Goal: Communication & Community: Connect with others

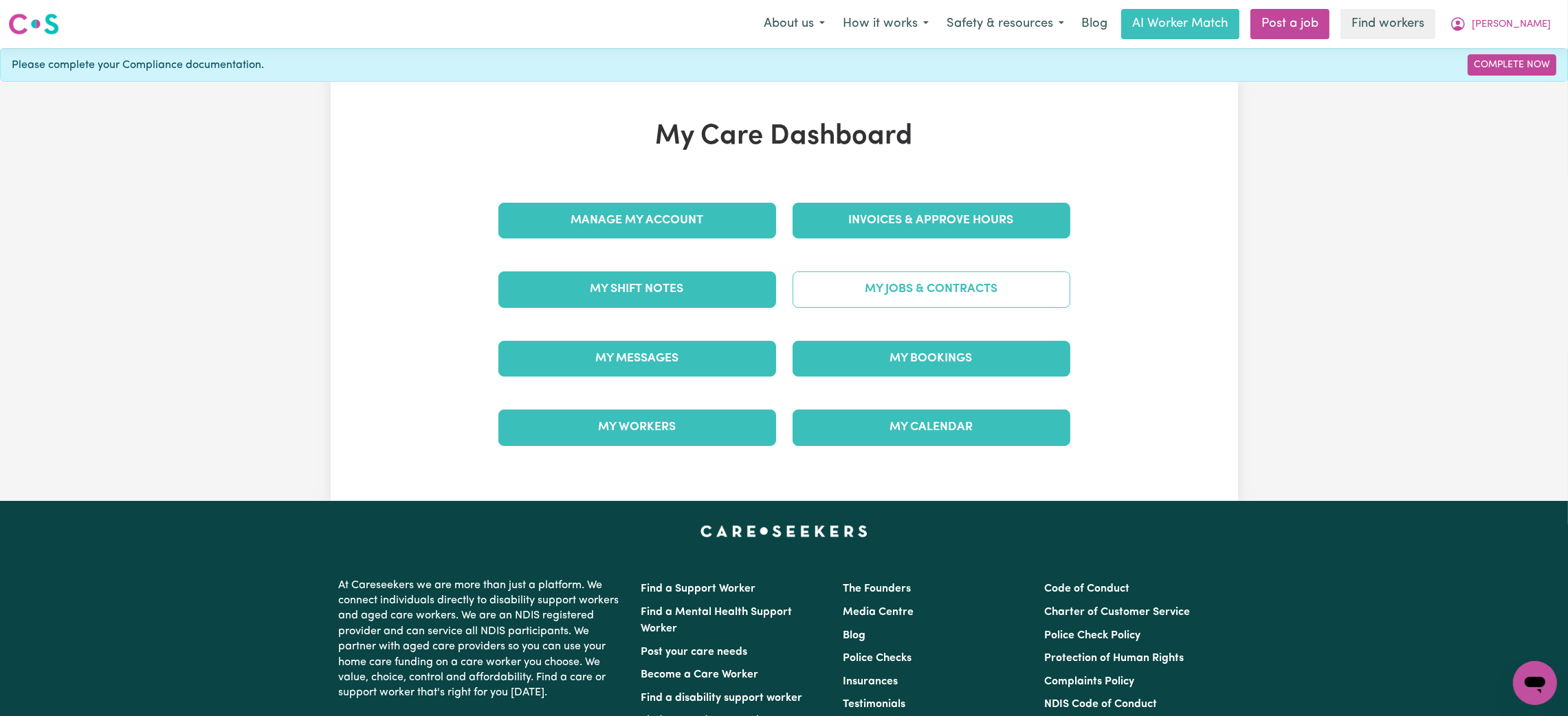
click at [905, 294] on link "My Jobs & Contracts" at bounding box center [931, 289] width 278 height 36
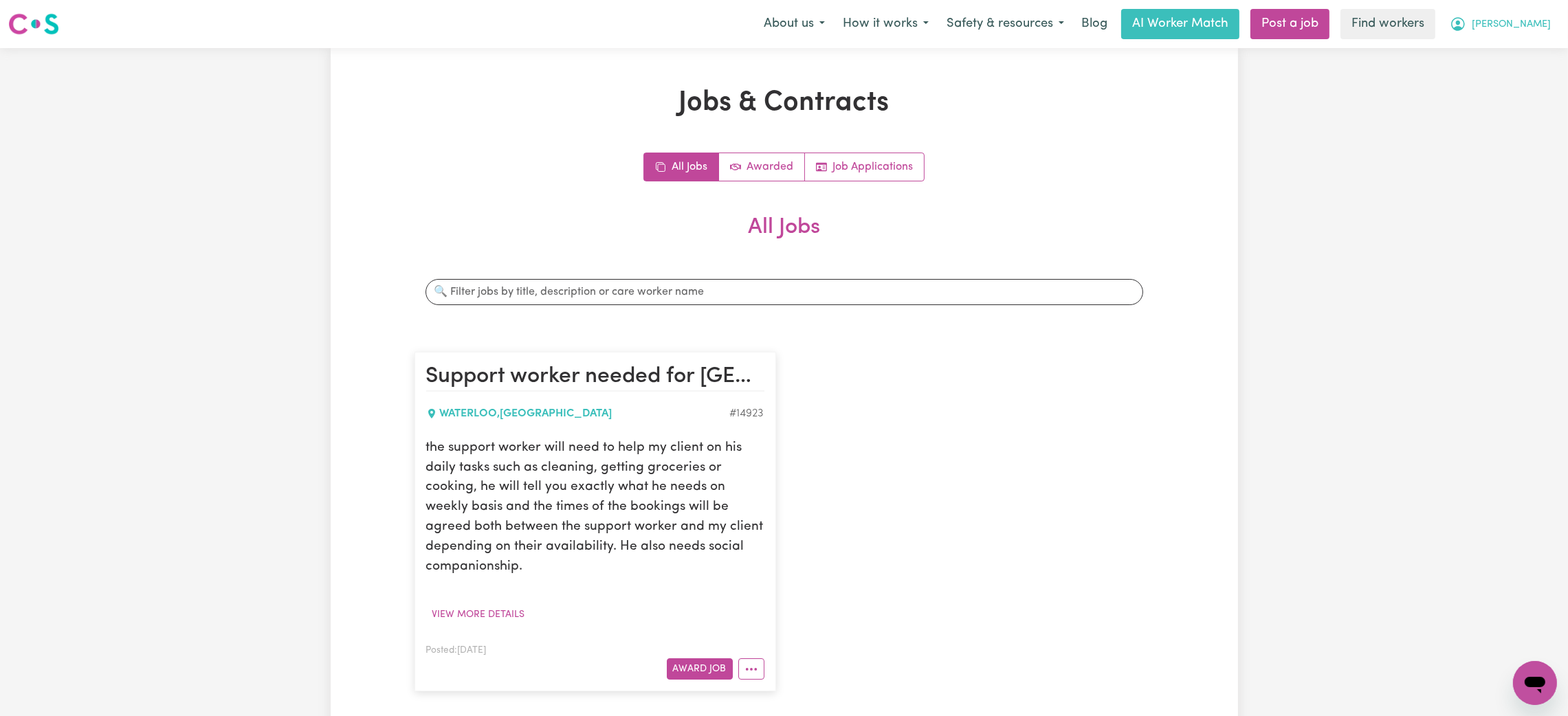
click at [1467, 29] on icon "My Account" at bounding box center [1459, 24] width 17 height 17
click at [1502, 43] on link "My Dashboard" at bounding box center [1504, 54] width 109 height 27
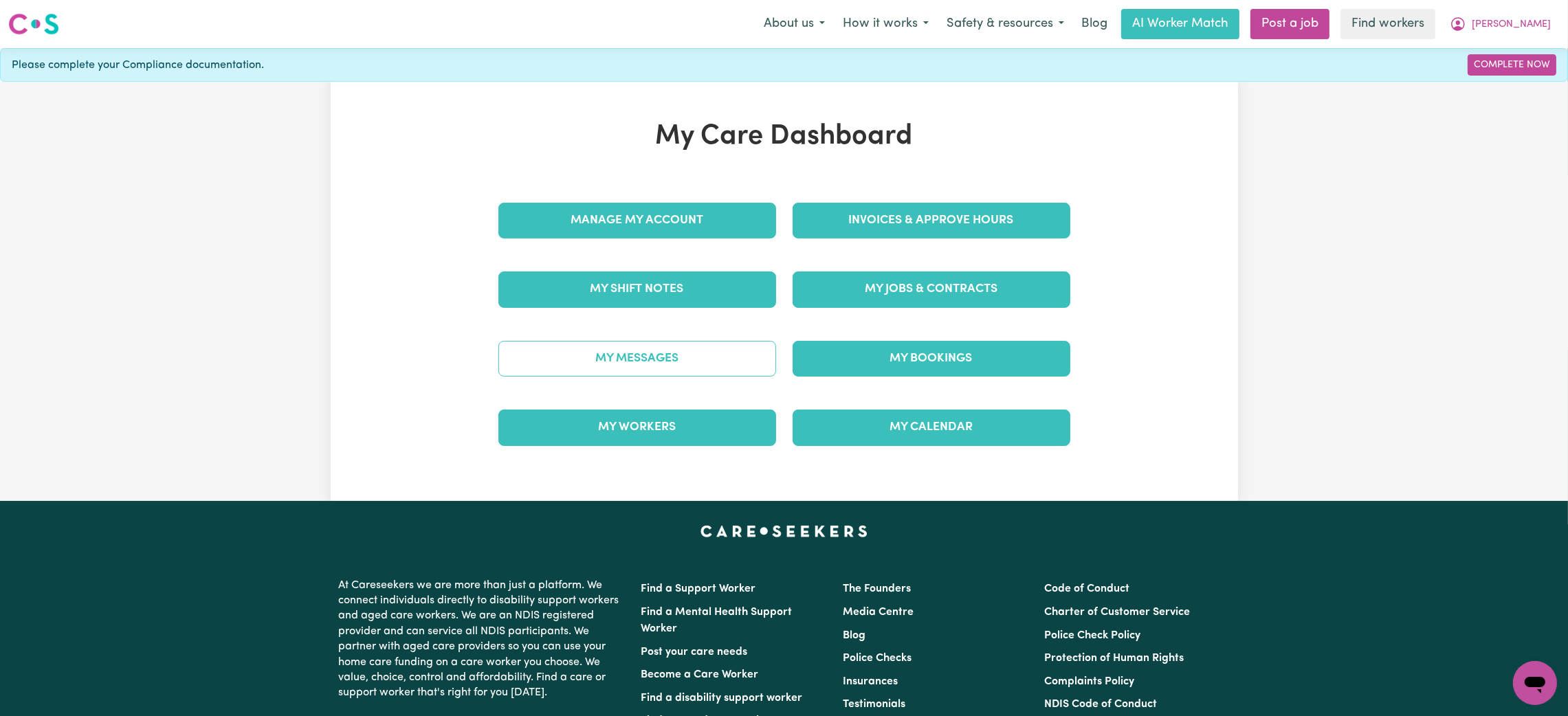
click at [658, 371] on link "My Messages" at bounding box center [637, 358] width 278 height 36
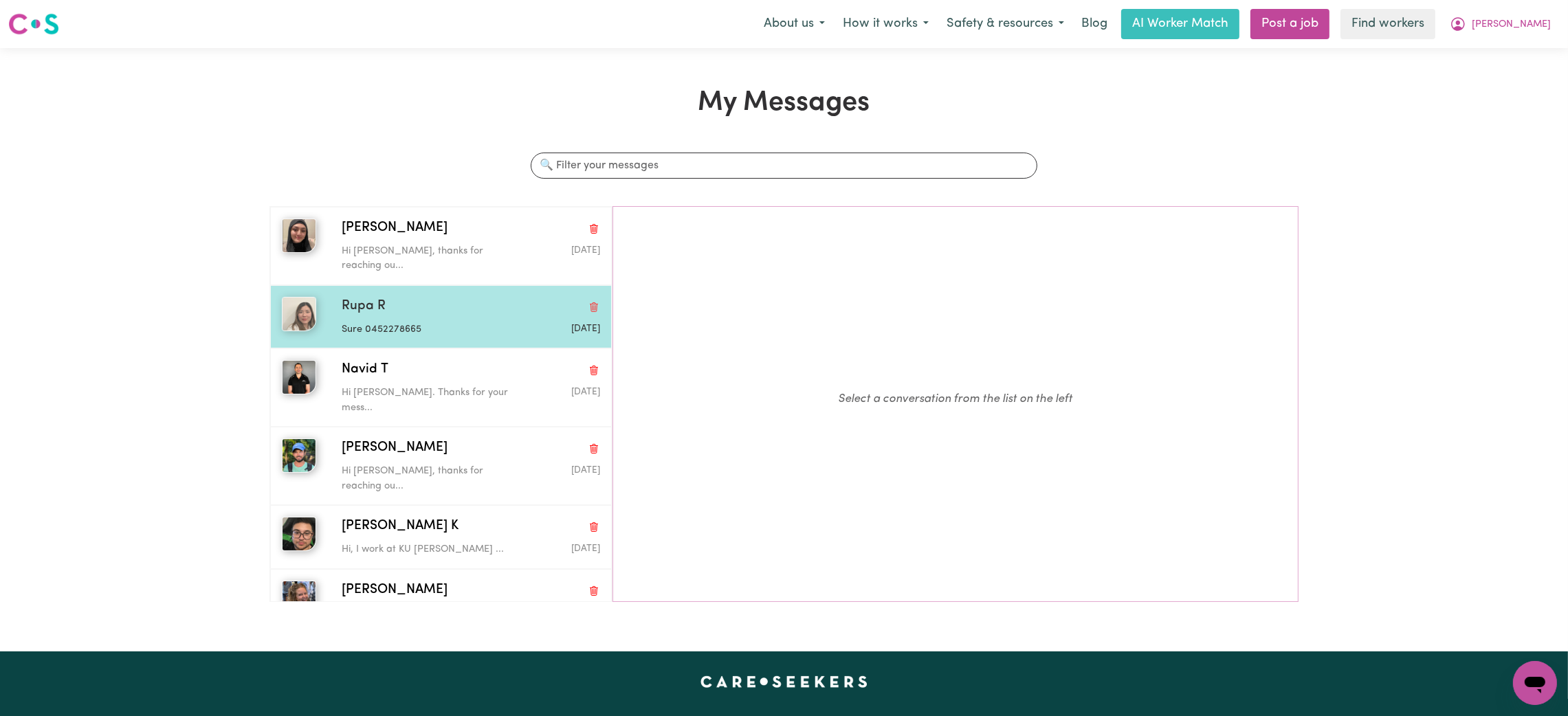
click at [446, 285] on div "Rupa R Sure 0452278665 [DATE]" at bounding box center [441, 317] width 342 height 63
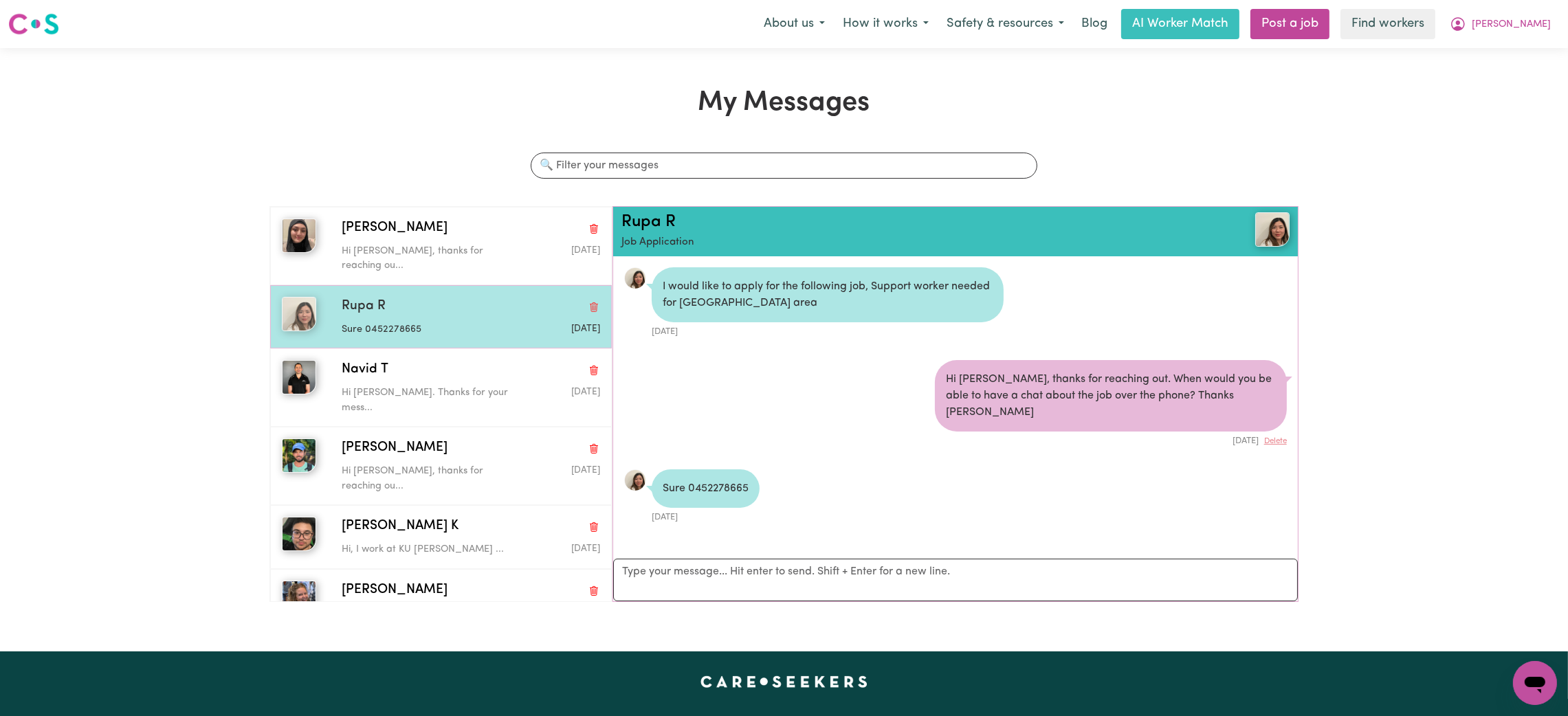
scroll to position [7, 0]
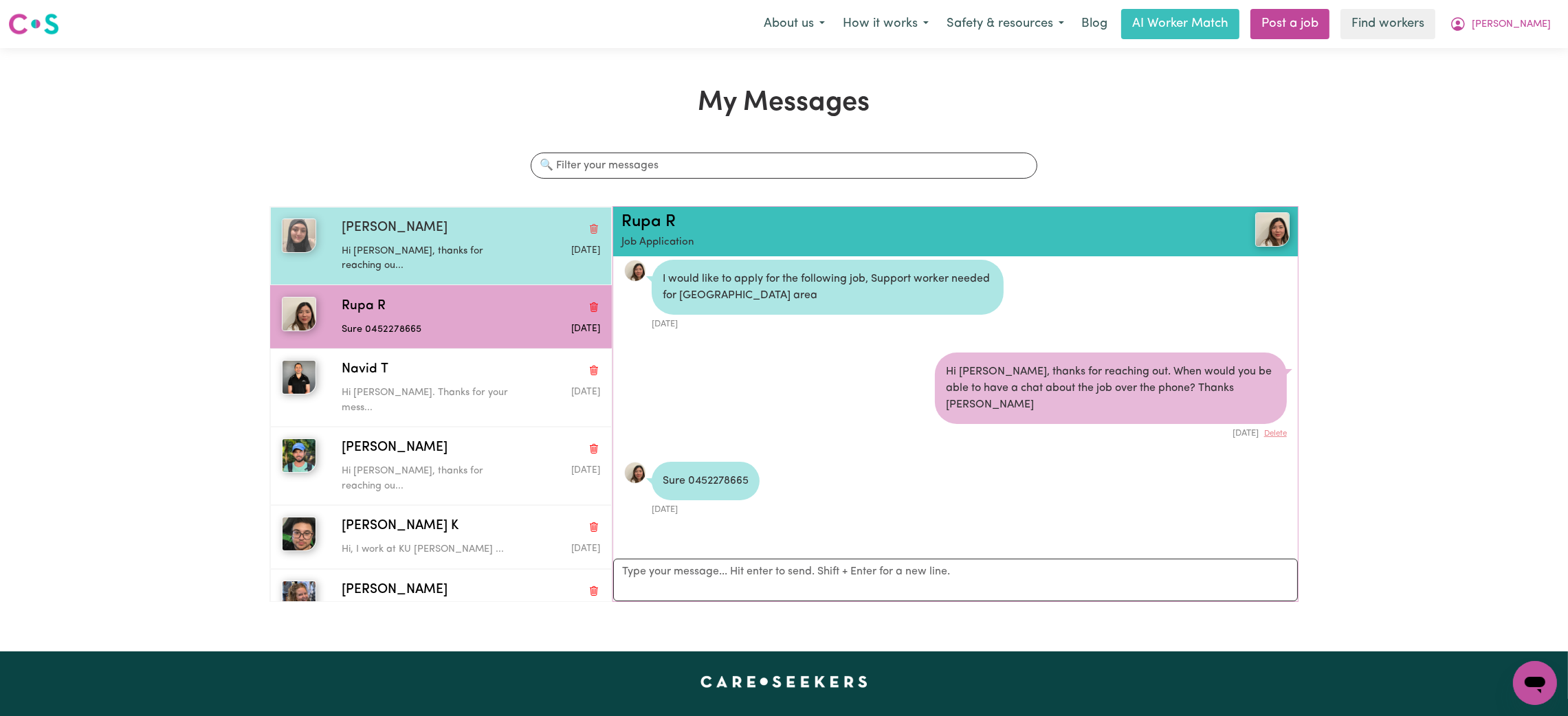
click at [457, 247] on p "Hi [PERSON_NAME], thanks for reaching ou..." at bounding box center [428, 259] width 172 height 30
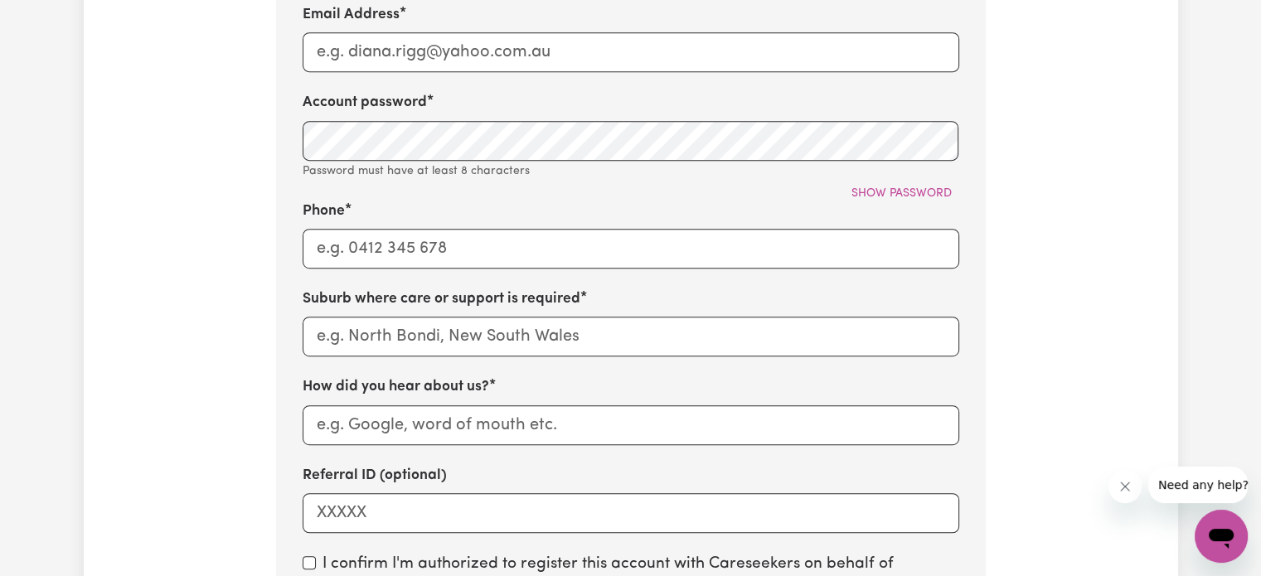
scroll to position [876, 0]
